Goal: Find specific page/section: Find specific page/section

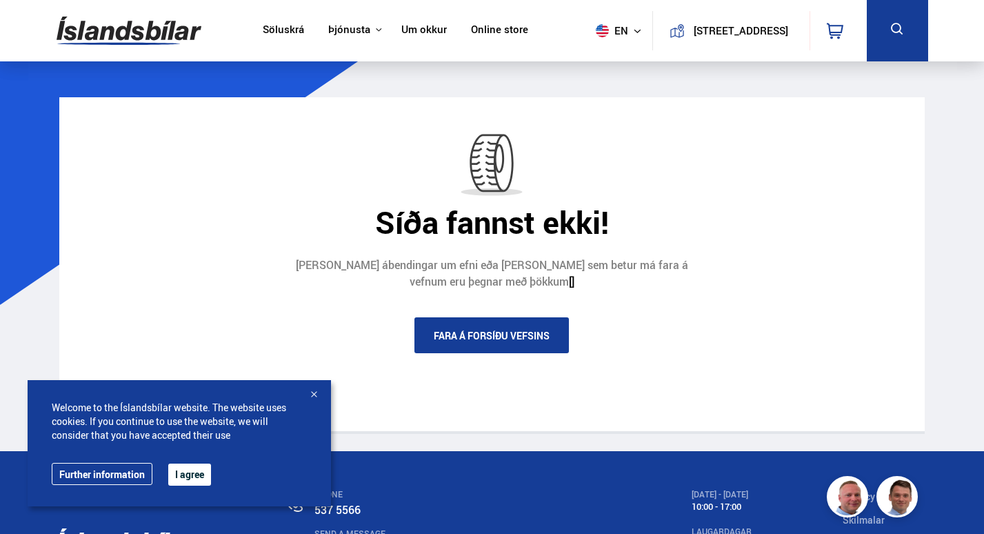
click at [279, 37] on link "Söluskrá" at bounding box center [283, 30] width 41 height 14
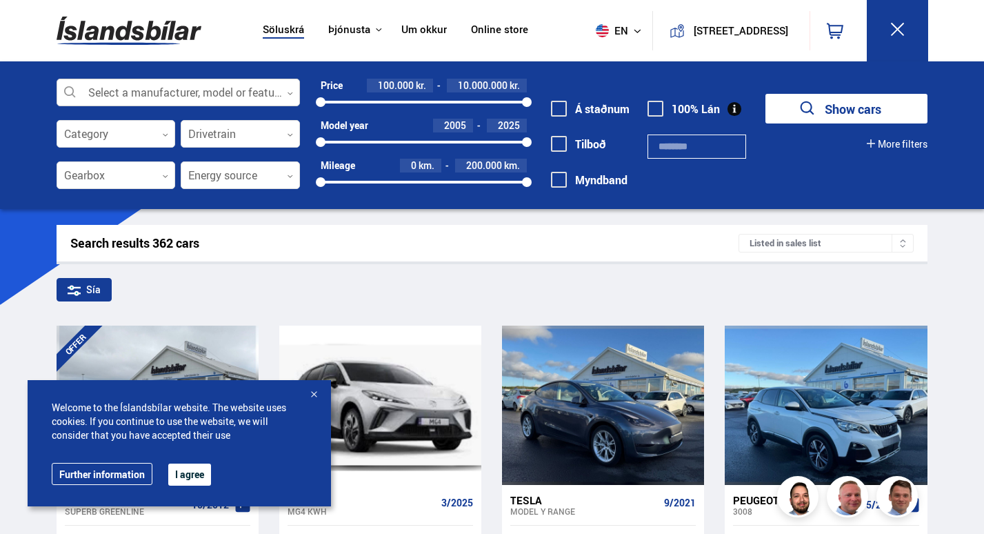
click at [165, 94] on div at bounding box center [179, 93] width 244 height 28
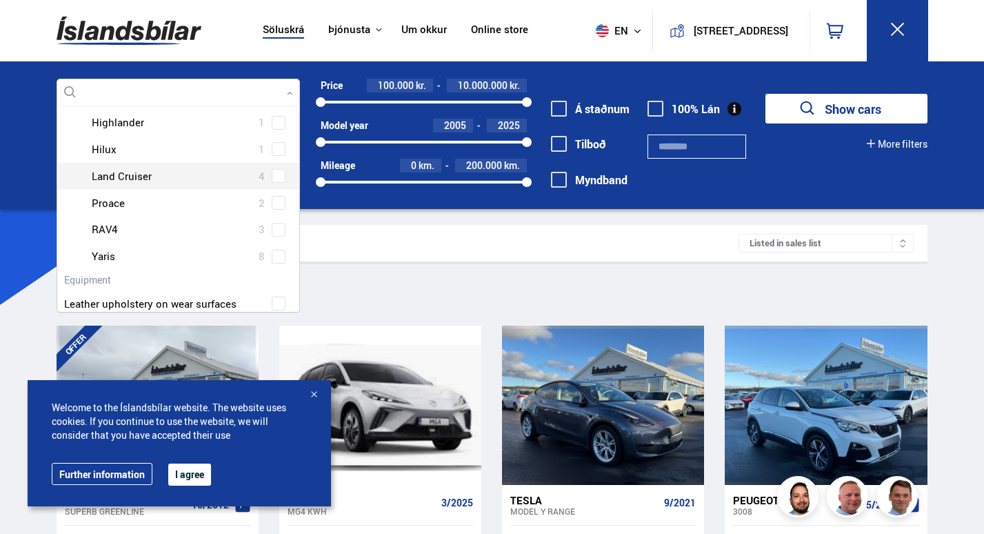
scroll to position [155, 0]
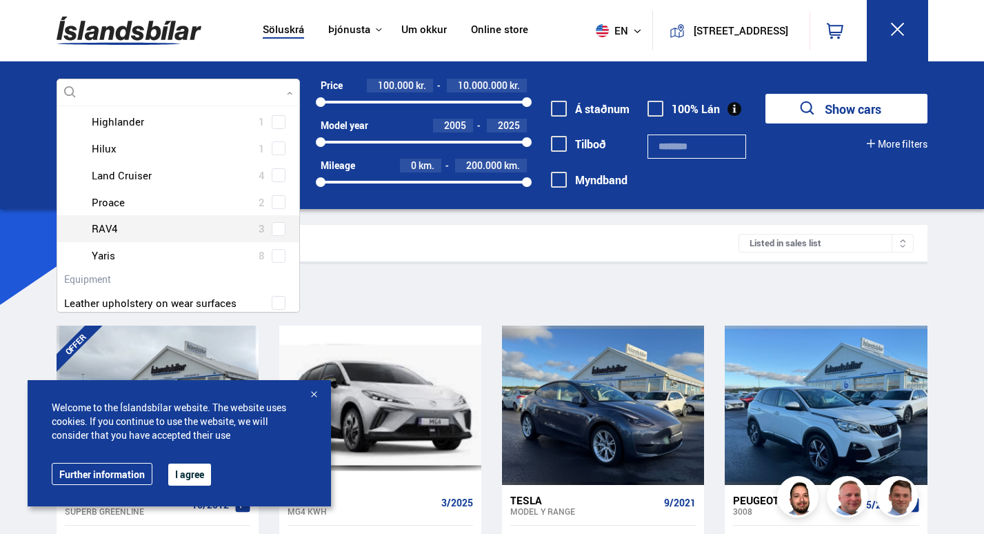
click at [268, 230] on div at bounding box center [192, 229] width 208 height 20
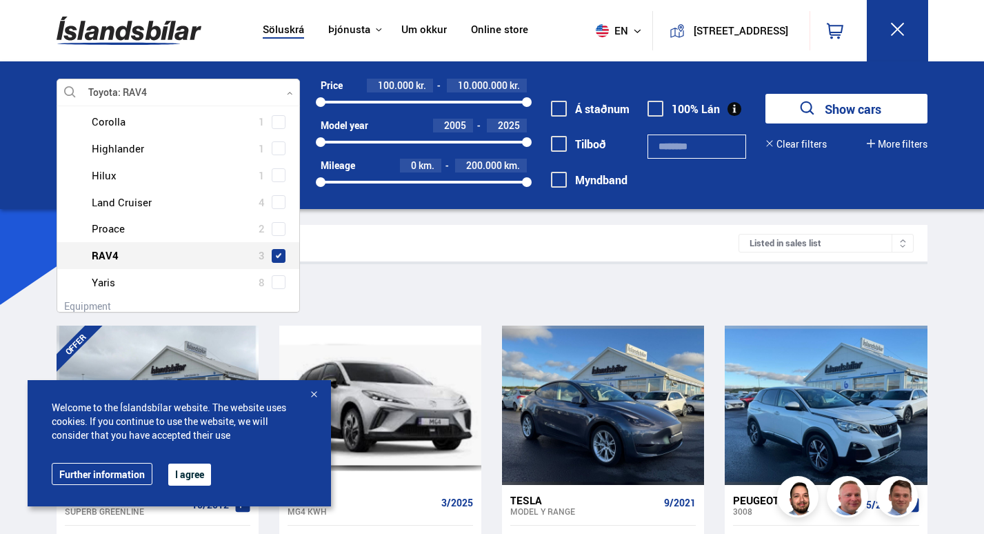
scroll to position [181, 0]
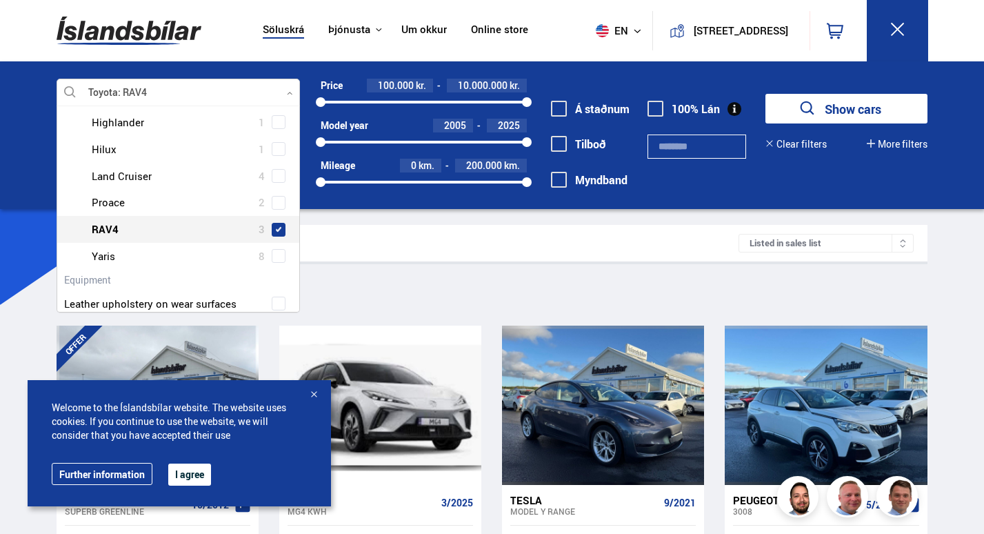
click at [276, 230] on span at bounding box center [279, 230] width 6 height 6
type input "****"
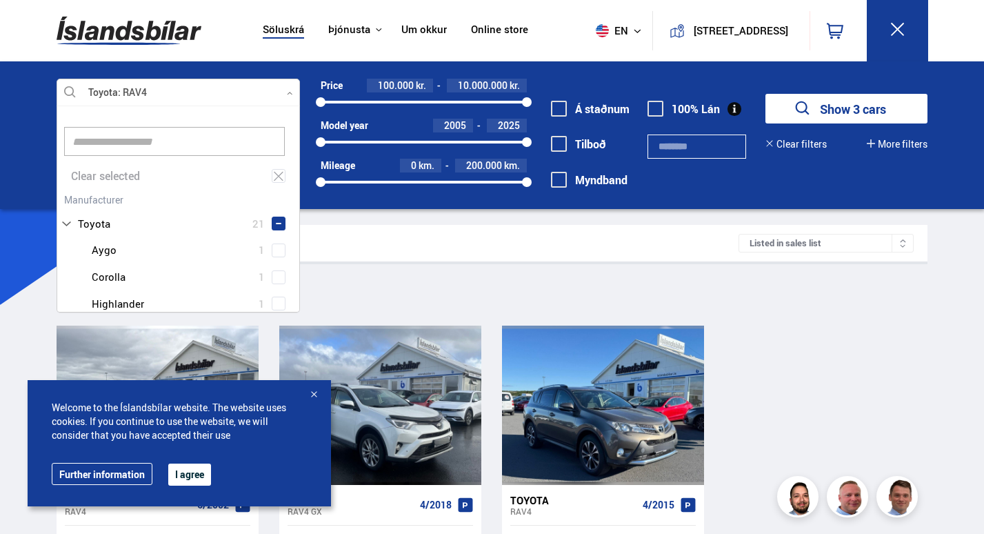
click at [191, 475] on button "I agree" at bounding box center [189, 474] width 43 height 22
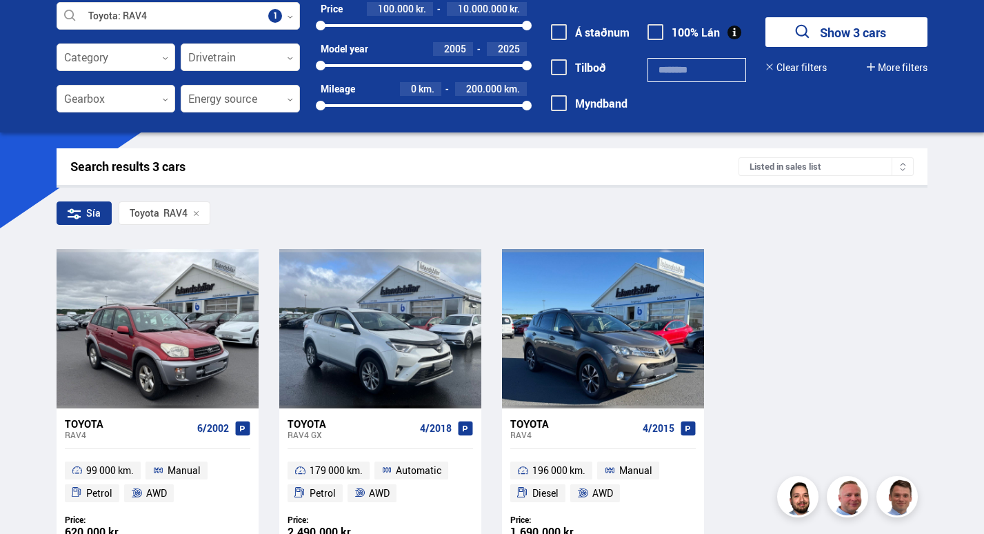
scroll to position [77, 0]
